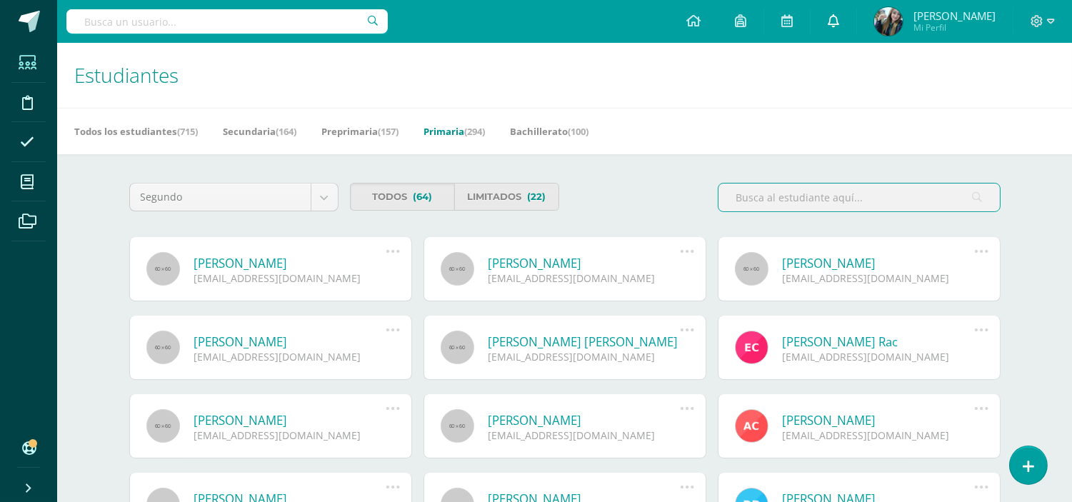
click at [840, 21] on icon at bounding box center [833, 20] width 11 height 13
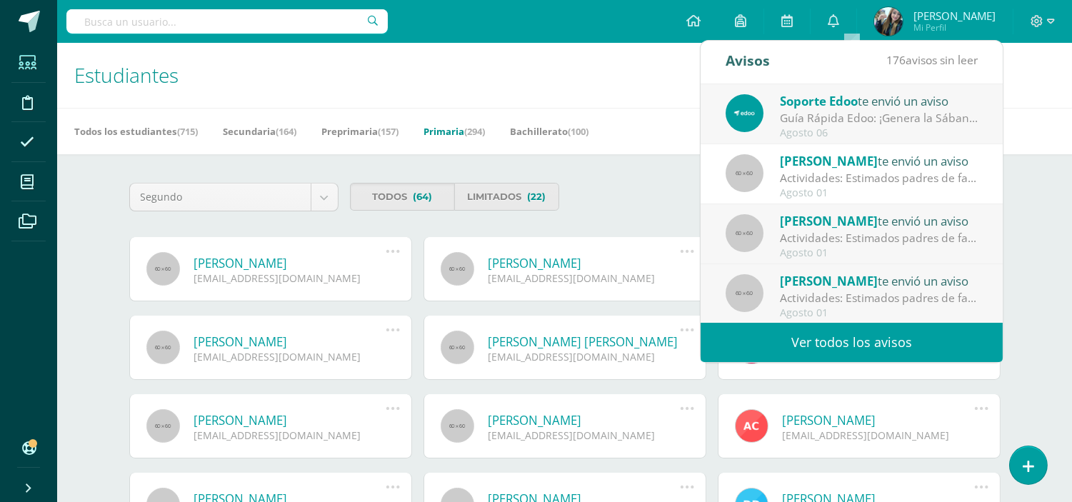
scroll to position [238, 0]
click at [875, 327] on link "Ver todos los avisos" at bounding box center [852, 342] width 302 height 39
click at [870, 351] on link "Ver todos los avisos" at bounding box center [852, 342] width 302 height 39
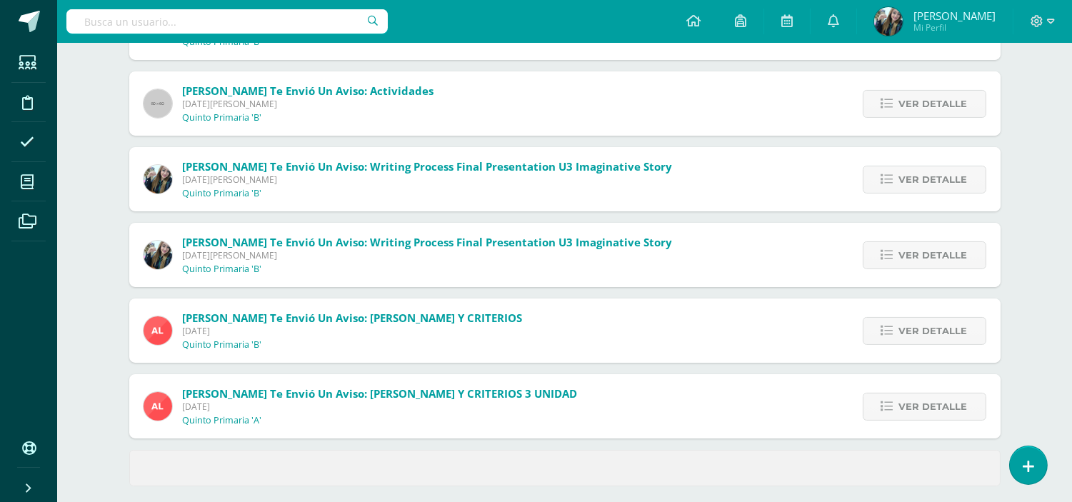
scroll to position [534, 0]
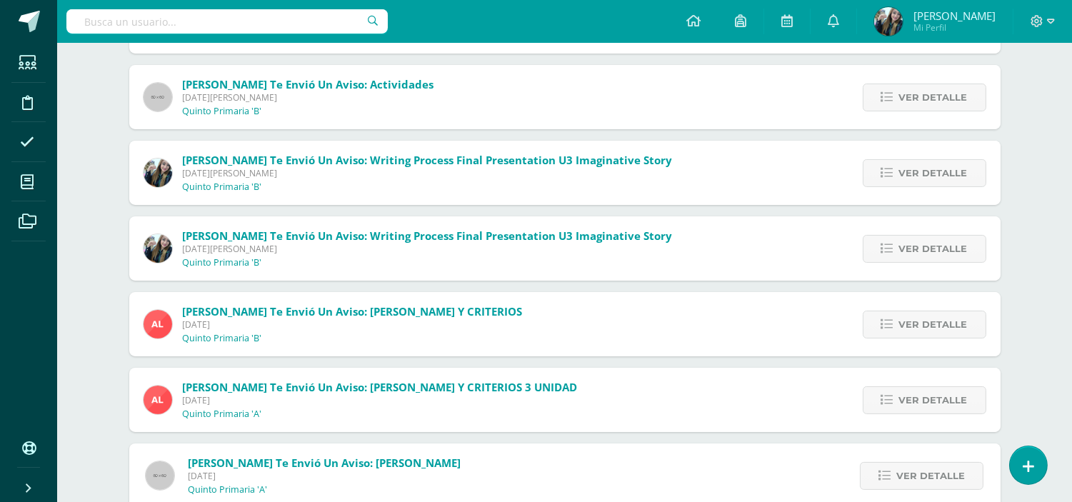
click at [465, 396] on span "Martes 29 de Julio de 2025" at bounding box center [380, 400] width 395 height 12
click at [945, 397] on span "Ver detalle" at bounding box center [934, 400] width 69 height 26
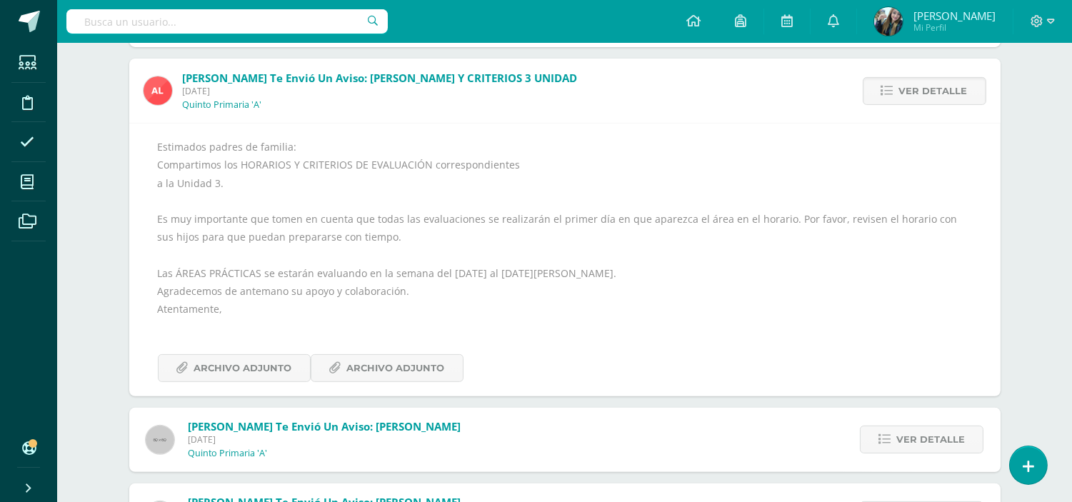
scroll to position [830, 0]
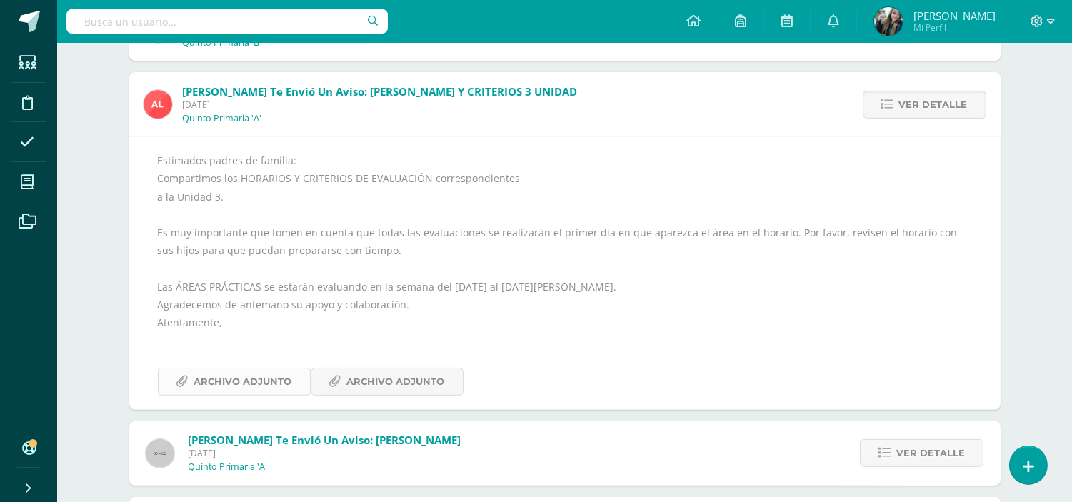
click at [277, 380] on span "Archivo Adjunto" at bounding box center [243, 382] width 98 height 26
click at [334, 376] on icon at bounding box center [335, 382] width 12 height 12
click at [374, 377] on span "Archivo Adjunto" at bounding box center [396, 382] width 98 height 26
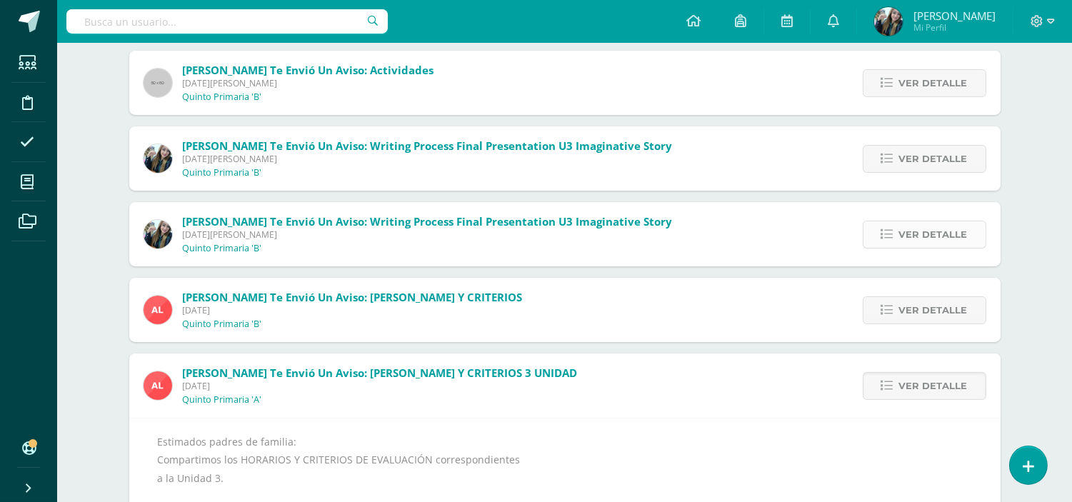
scroll to position [554, 0]
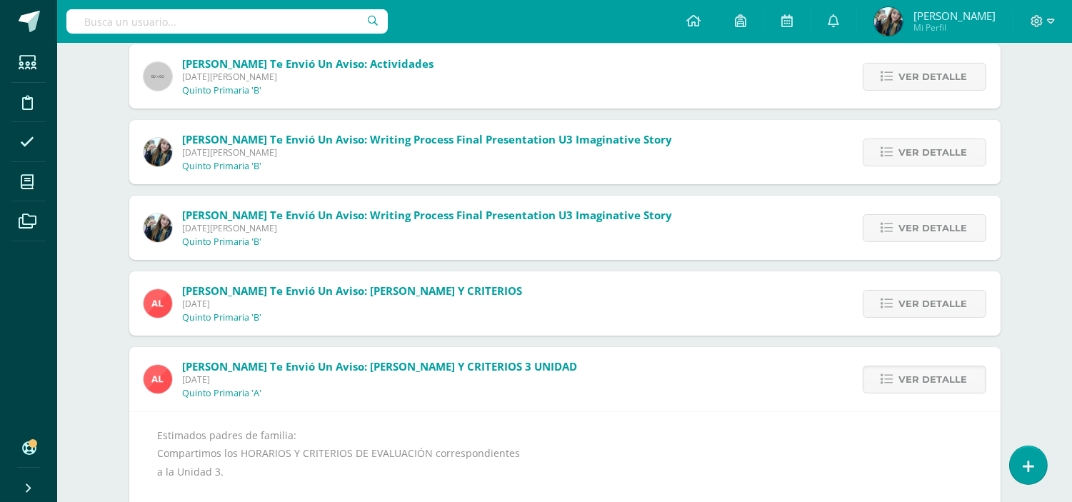
click at [319, 301] on span "Martes 29 de Julio de 2025" at bounding box center [353, 304] width 340 height 12
click at [915, 303] on span "Ver detalle" at bounding box center [934, 304] width 69 height 26
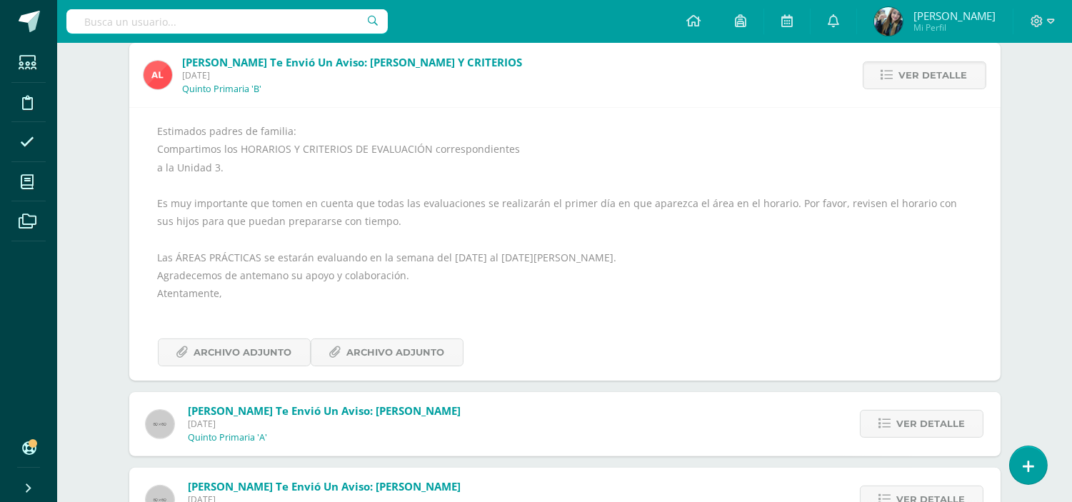
scroll to position [787, 0]
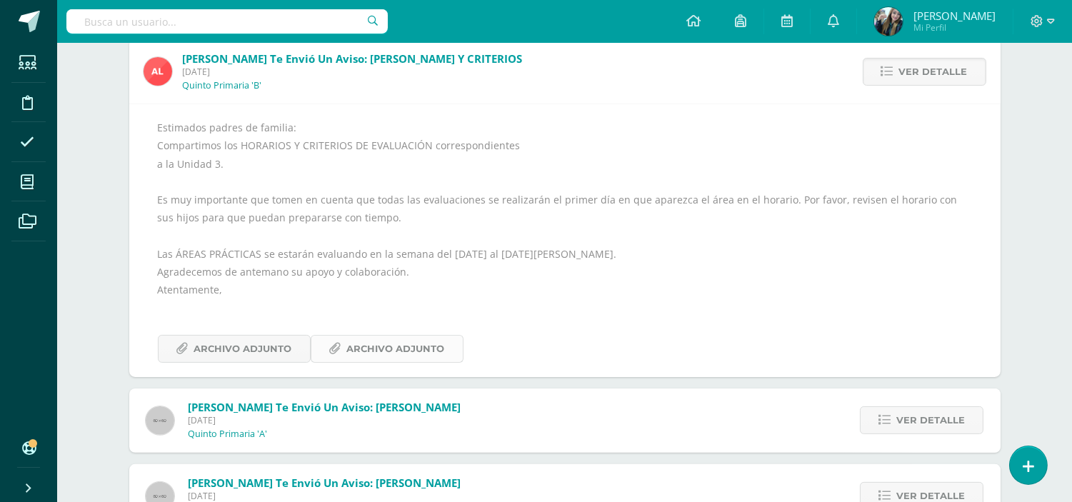
click at [387, 344] on span "Archivo Adjunto" at bounding box center [396, 349] width 98 height 26
click at [268, 344] on span "Archivo Adjunto" at bounding box center [243, 349] width 98 height 26
